Goal: Information Seeking & Learning: Find specific page/section

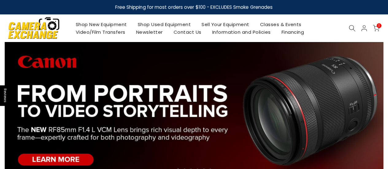
click at [346, 24] on div "Shop New Equipment Shop Used Equipment Sell Your Equipment Classes & Events Vid…" at bounding box center [194, 28] width 385 height 28
click at [354, 28] on icon at bounding box center [352, 28] width 7 height 7
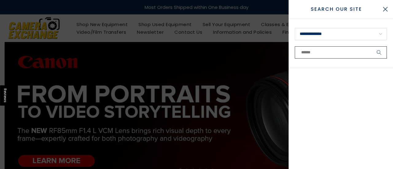
click at [358, 51] on input "text" at bounding box center [341, 52] width 92 height 12
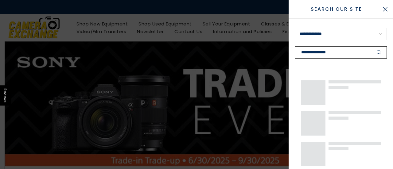
type input "**********"
click at [371, 46] on button "submit" at bounding box center [378, 52] width 15 height 12
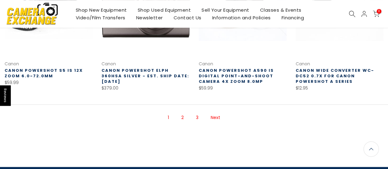
scroll to position [429, 0]
click at [181, 115] on link "2" at bounding box center [182, 117] width 9 height 11
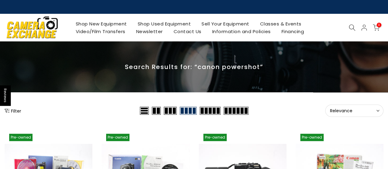
click at [353, 26] on icon at bounding box center [352, 27] width 7 height 7
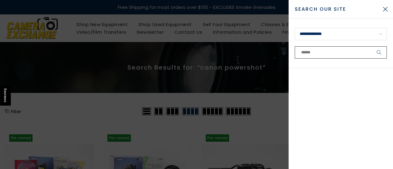
drag, startPoint x: 326, startPoint y: 51, endPoint x: 325, endPoint y: 47, distance: 4.6
click at [326, 50] on input "text" at bounding box center [341, 52] width 92 height 12
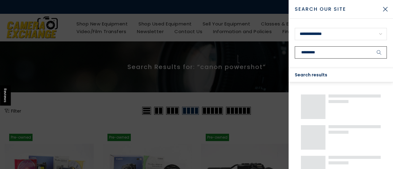
type input "*********"
click at [371, 46] on button "submit" at bounding box center [378, 52] width 15 height 12
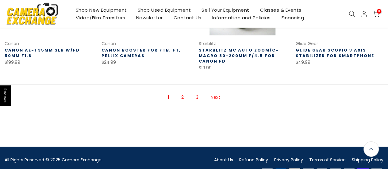
scroll to position [460, 0]
